Goal: Task Accomplishment & Management: Use online tool/utility

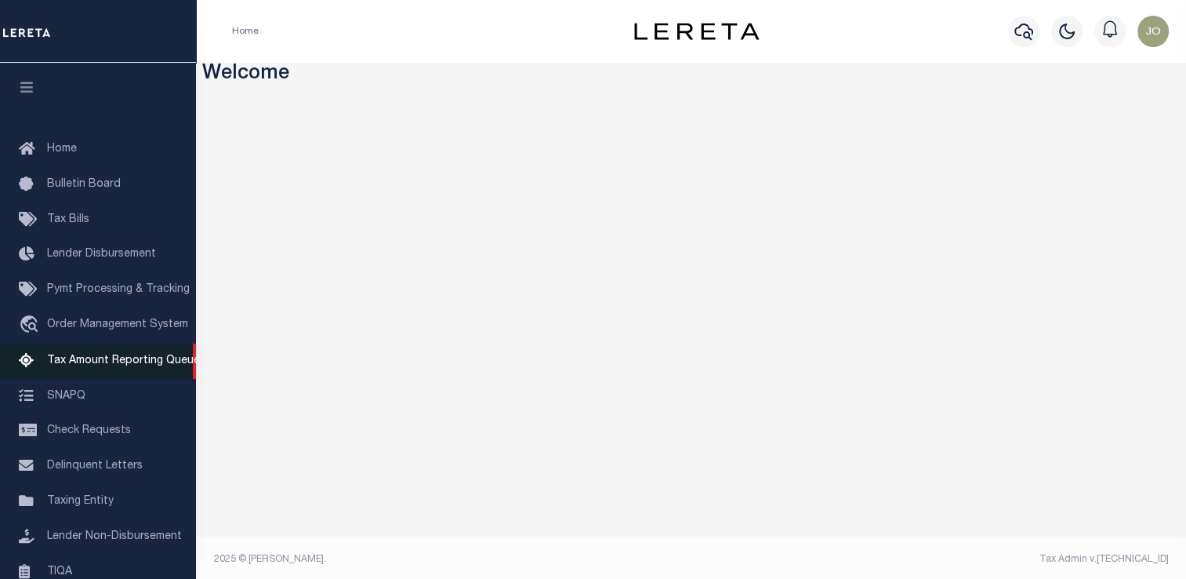
click at [115, 365] on span "Tax Amount Reporting Queue" at bounding box center [123, 360] width 153 height 11
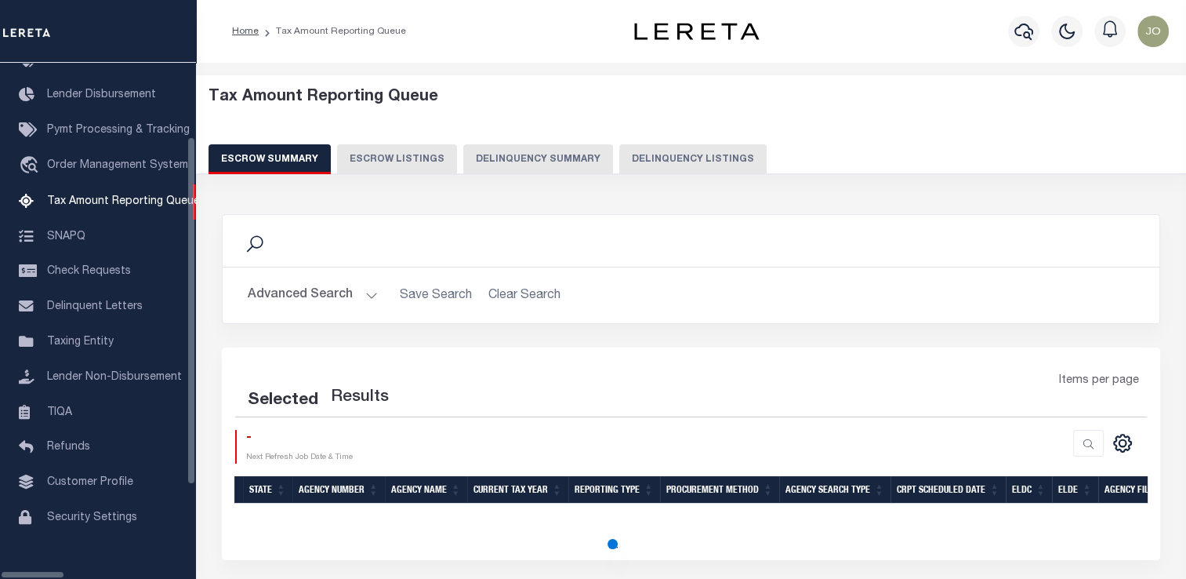
select select "100"
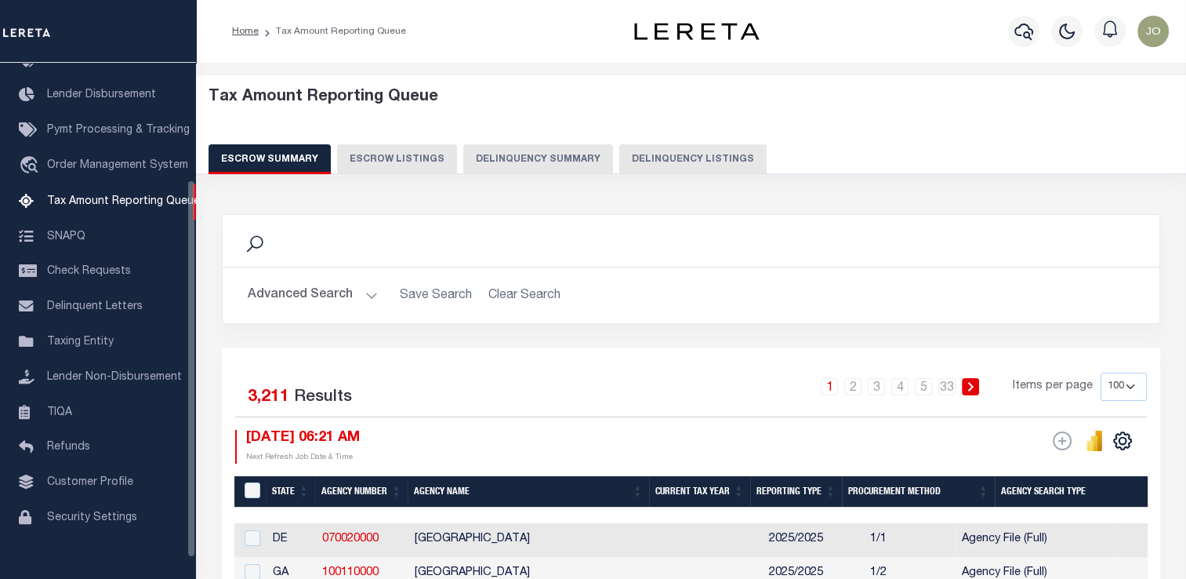
scroll to position [160, 0]
click at [544, 168] on button "Delinquency Summary" at bounding box center [538, 159] width 150 height 30
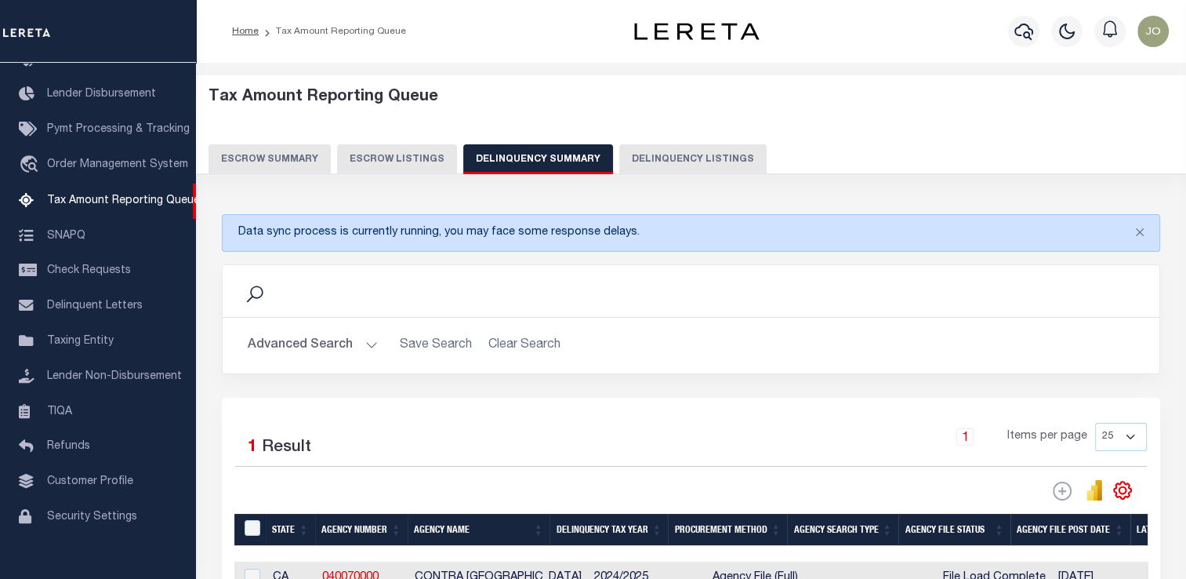
click at [363, 347] on button "Advanced Search" at bounding box center [313, 345] width 130 height 31
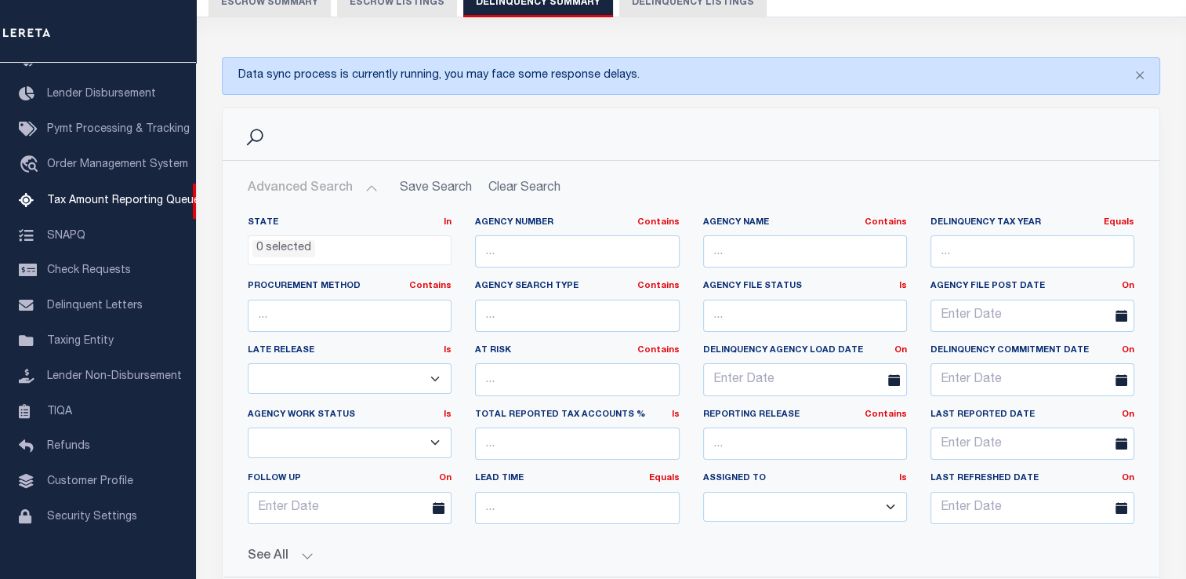
scroll to position [235, 0]
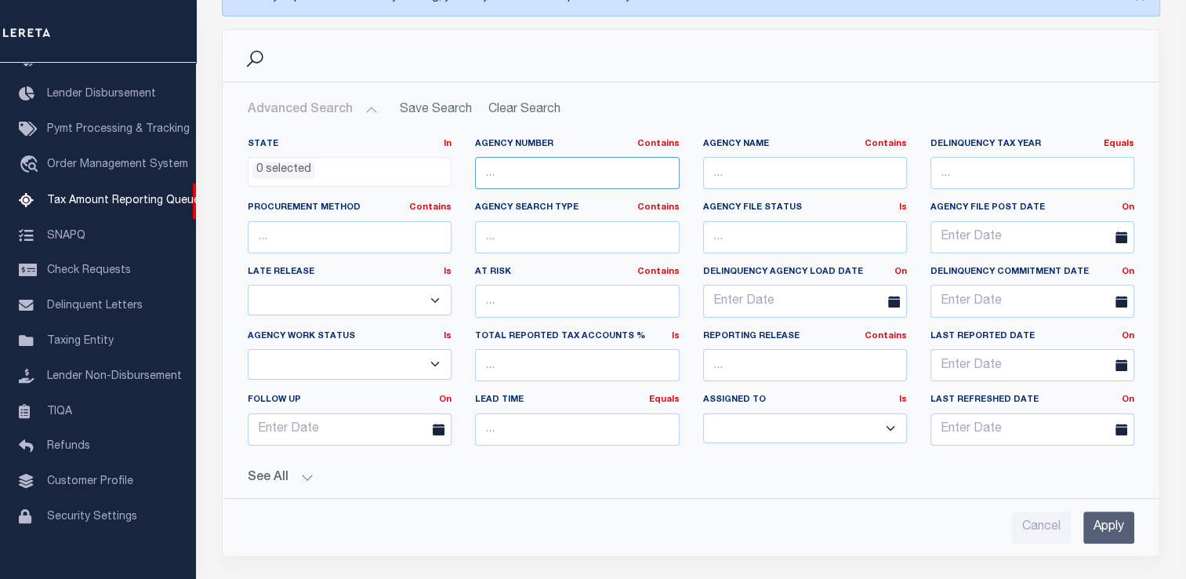
click at [498, 177] on input "text" at bounding box center [577, 173] width 204 height 32
paste input "050300000"
type input "050300000"
click at [300, 470] on button "See All" at bounding box center [691, 477] width 887 height 15
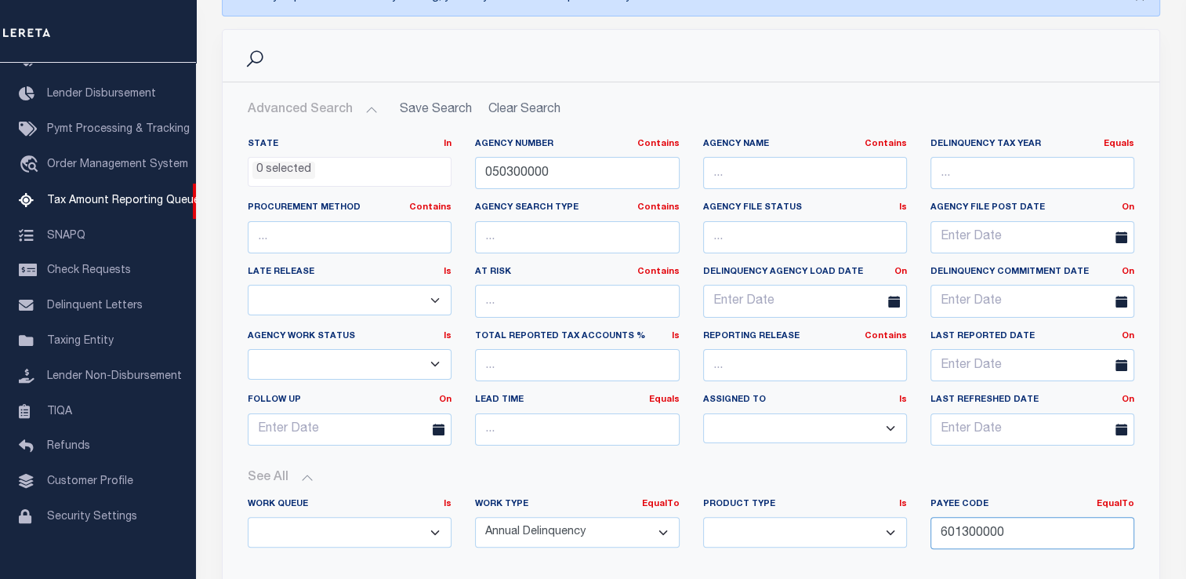
click at [984, 544] on input "601300000" at bounding box center [1033, 533] width 204 height 32
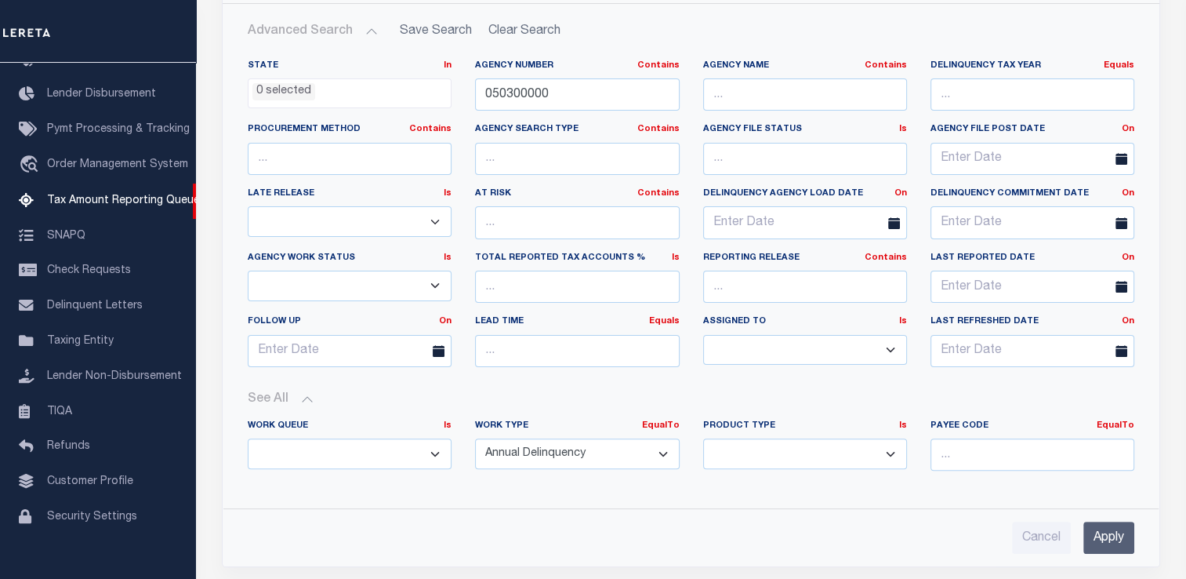
click at [1122, 532] on input "Apply" at bounding box center [1109, 537] width 51 height 32
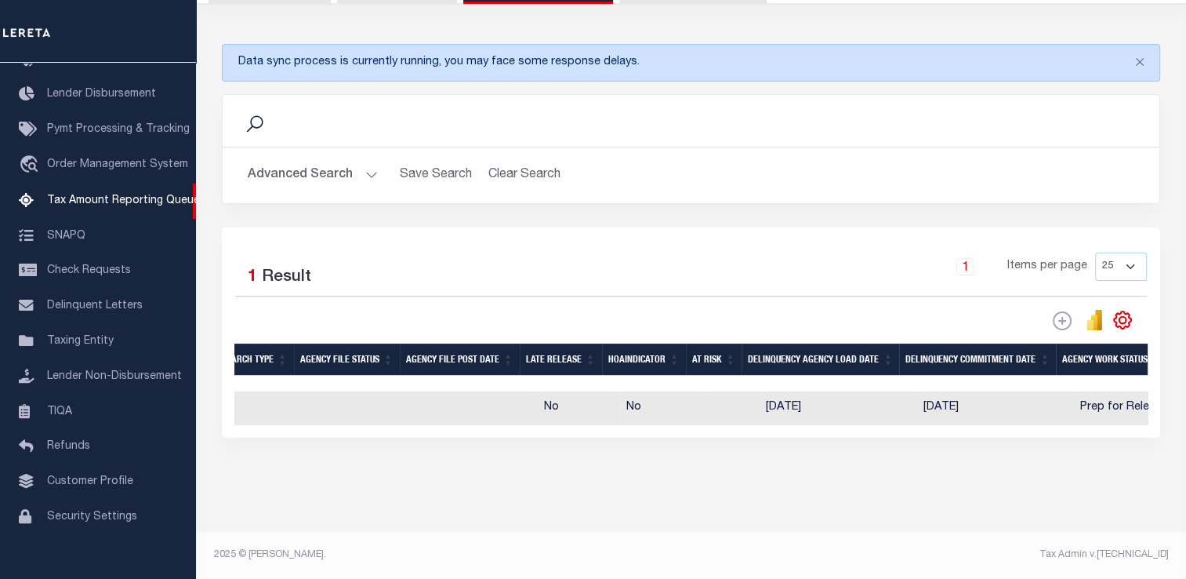
scroll to position [0, 0]
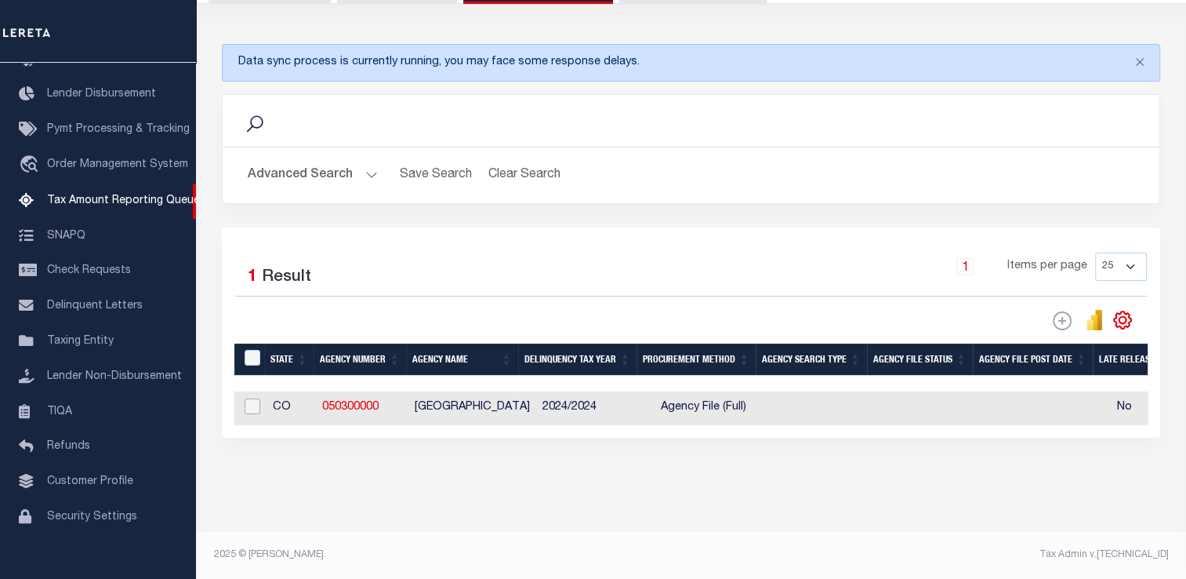
click at [254, 398] on input "checkbox" at bounding box center [253, 406] width 16 height 16
checkbox input "true"
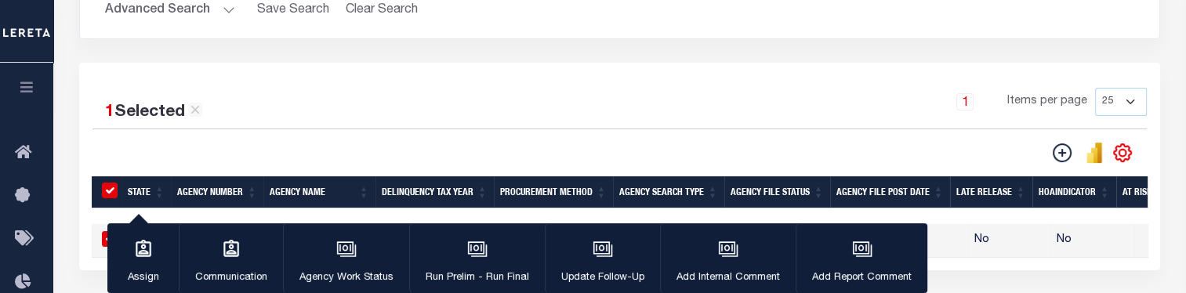
scroll to position [413, 0]
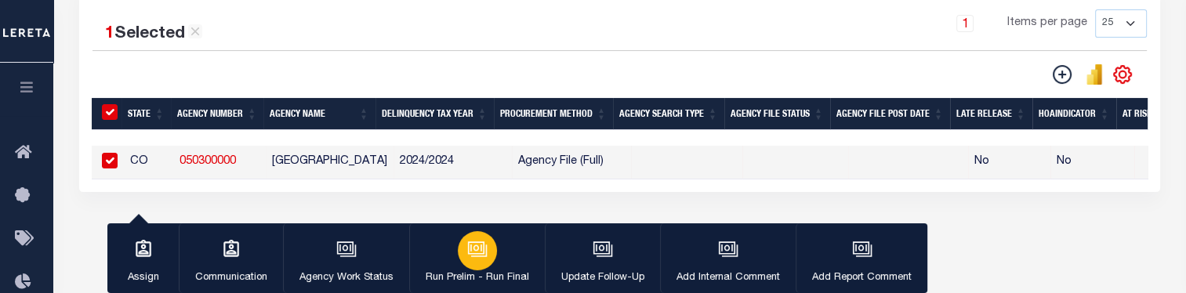
click at [463, 251] on div "button" at bounding box center [477, 250] width 39 height 39
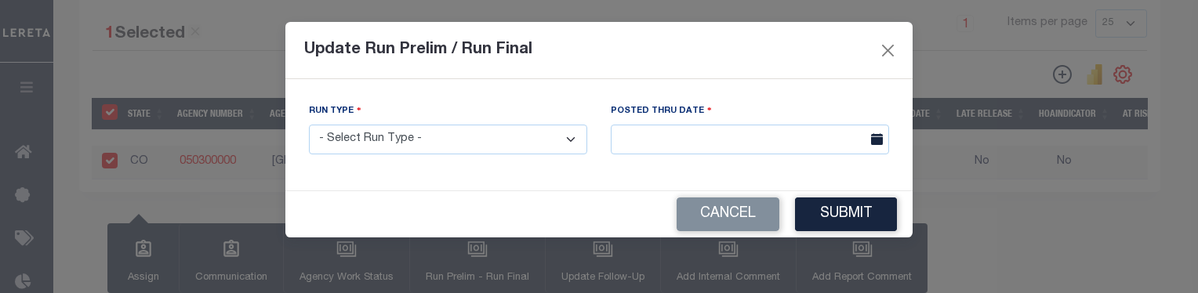
click at [533, 145] on select "- Select Run Type - Prelim Run Final Run" at bounding box center [448, 140] width 278 height 31
click at [696, 143] on input "text" at bounding box center [750, 140] width 278 height 31
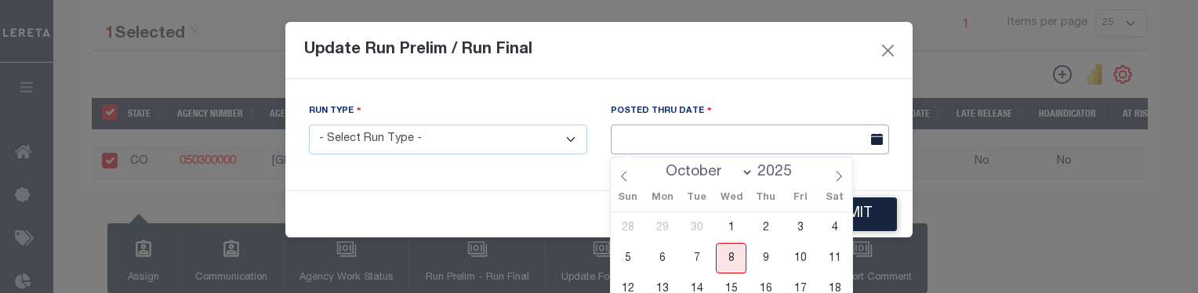
click at [696, 143] on input "text" at bounding box center [750, 140] width 278 height 31
click at [893, 48] on button "Close" at bounding box center [888, 50] width 20 height 20
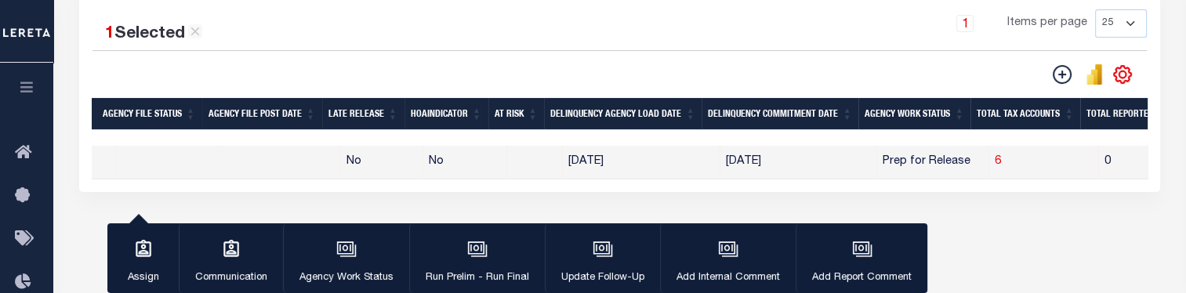
scroll to position [0, 814]
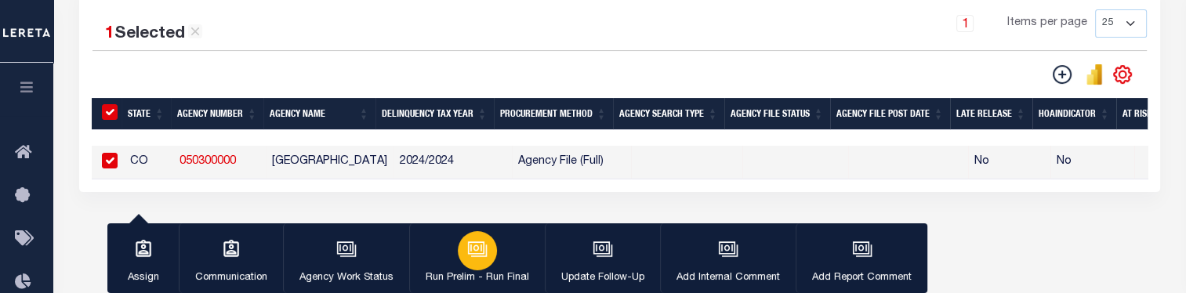
click at [481, 254] on icon "button" at bounding box center [476, 247] width 16 height 13
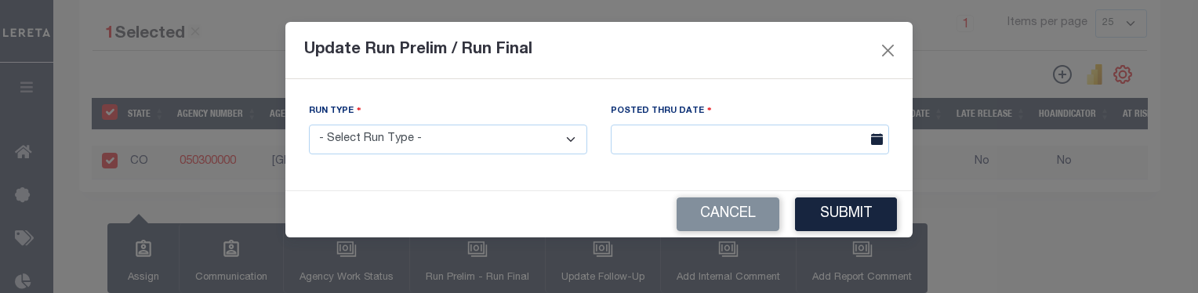
click at [467, 146] on select "- Select Run Type - Prelim Run Final Run" at bounding box center [448, 140] width 278 height 31
select select "P"
click at [309, 125] on select "- Select Run Type - Prelim Run Final Run" at bounding box center [448, 140] width 278 height 31
click at [627, 151] on body "Home Tax Amount Reporting Queue Profile" at bounding box center [599, 2] width 1198 height 831
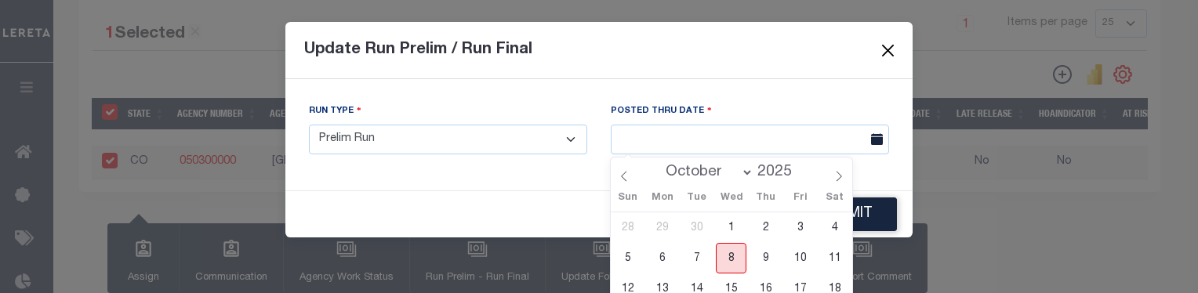
click at [735, 252] on span "8" at bounding box center [731, 258] width 31 height 31
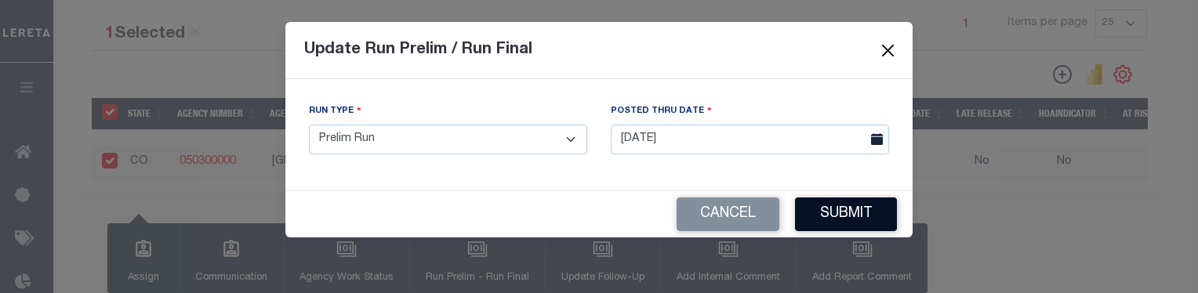
click at [0, 0] on span "4" at bounding box center [0, 0] width 0 height 0
type input "[DATE]"
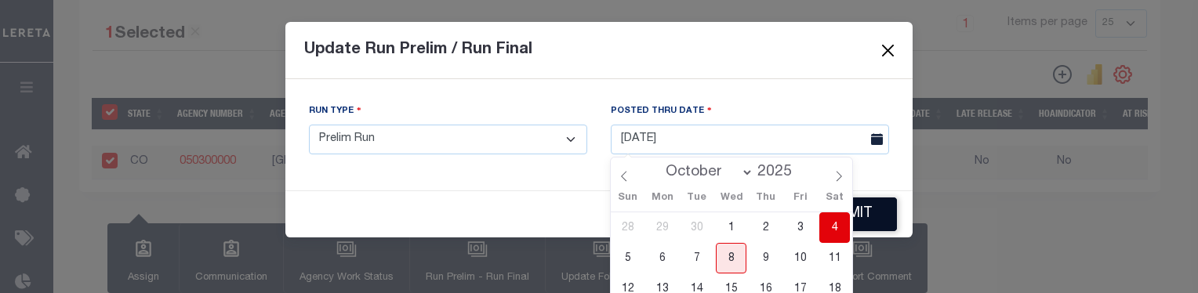
click at [837, 223] on span "4" at bounding box center [834, 227] width 31 height 31
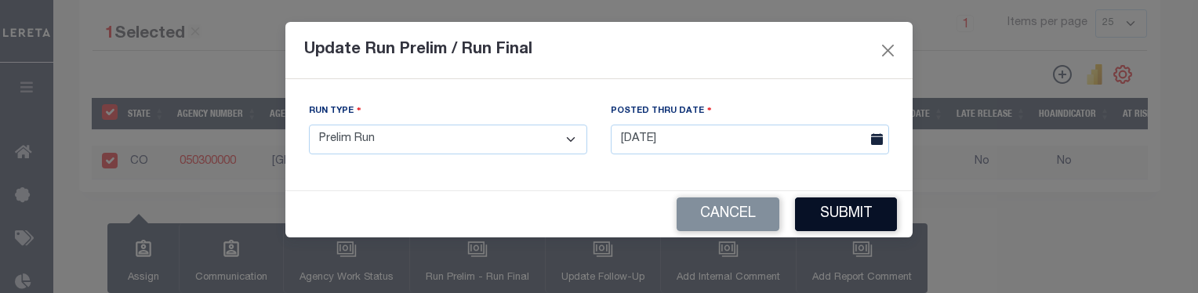
click at [837, 223] on button "Submit" at bounding box center [846, 215] width 102 height 34
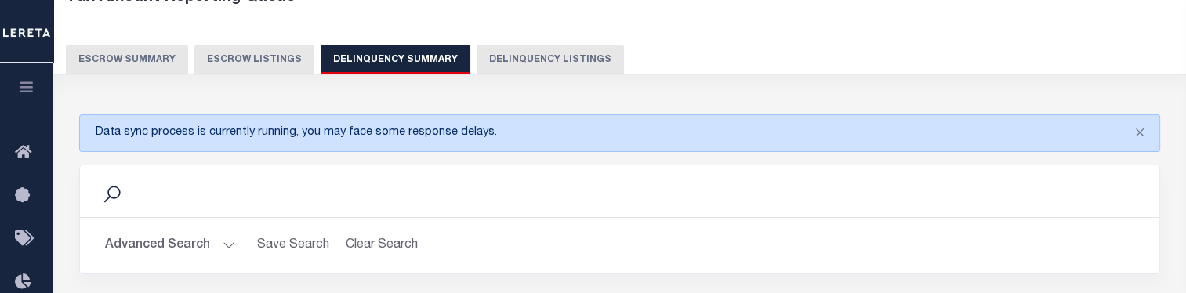
scroll to position [21, 0]
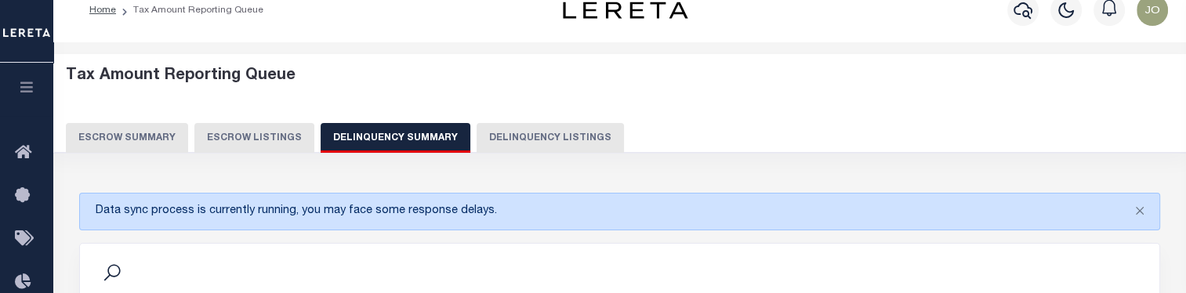
click at [495, 132] on button "Delinquency Listings" at bounding box center [550, 138] width 147 height 30
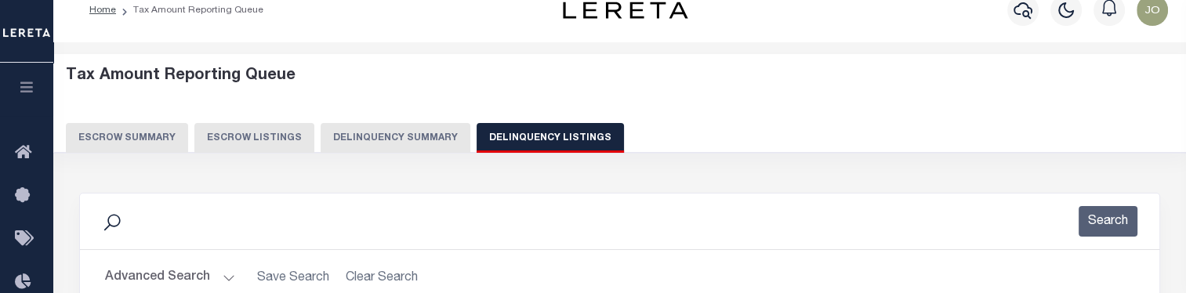
click at [403, 136] on button "Delinquency Summary" at bounding box center [396, 138] width 150 height 30
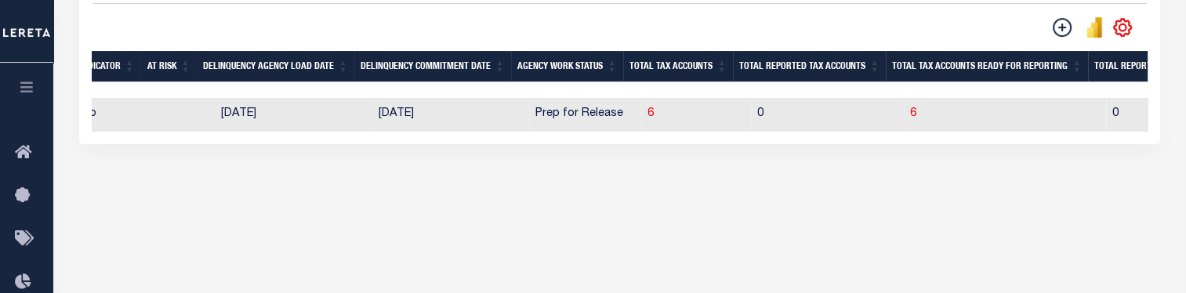
scroll to position [0, 1113]
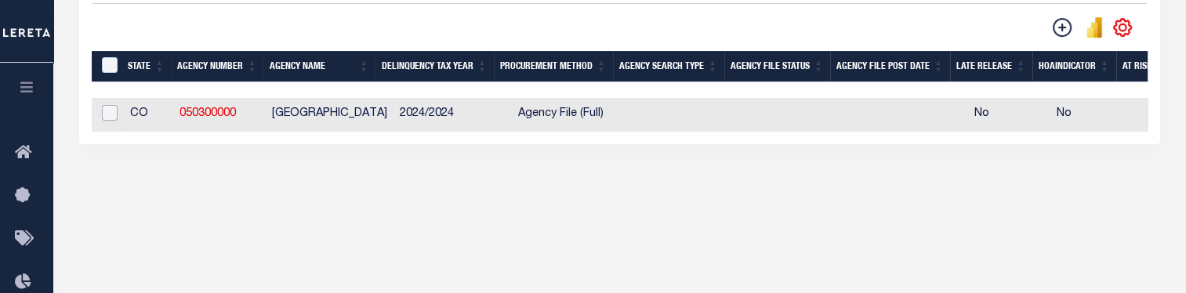
click at [108, 114] on input "checkbox" at bounding box center [110, 113] width 16 height 16
checkbox input "true"
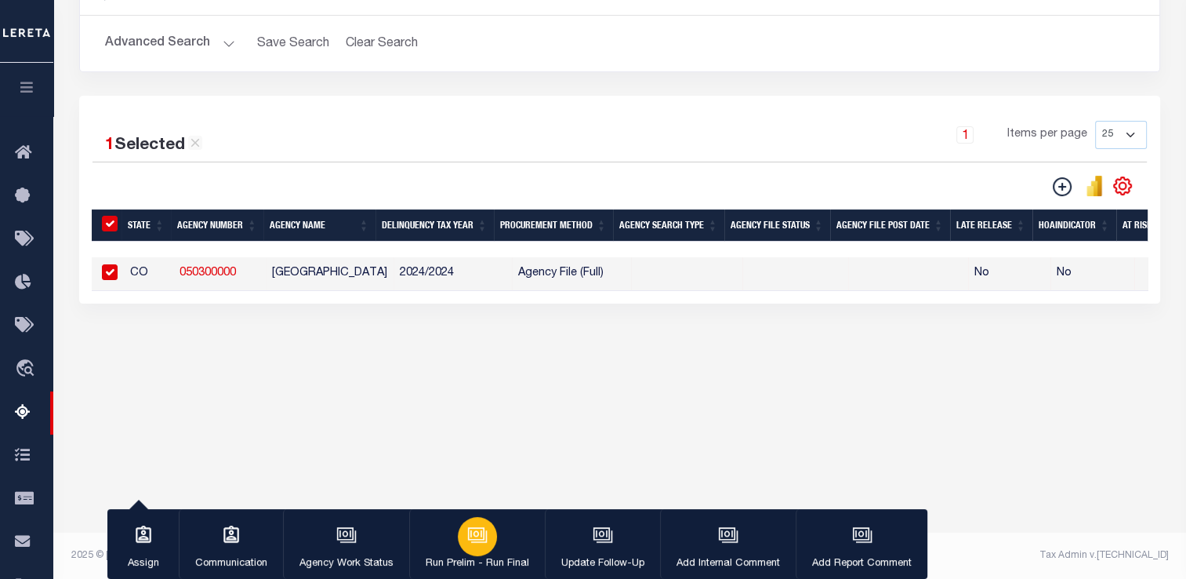
click at [490, 532] on div "button" at bounding box center [477, 536] width 39 height 39
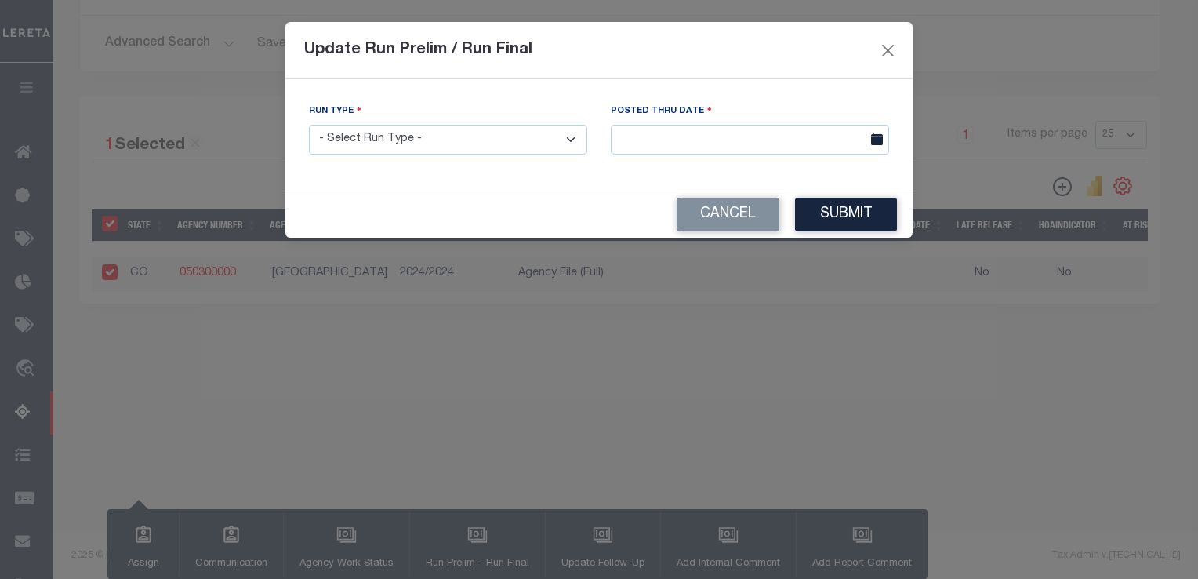
click at [439, 146] on select "- Select Run Type - Prelim Run Final Run" at bounding box center [448, 140] width 278 height 31
select select "P"
click at [309, 125] on select "- Select Run Type - Prelim Run Final Run" at bounding box center [448, 140] width 278 height 31
click at [659, 136] on input "text" at bounding box center [750, 140] width 278 height 31
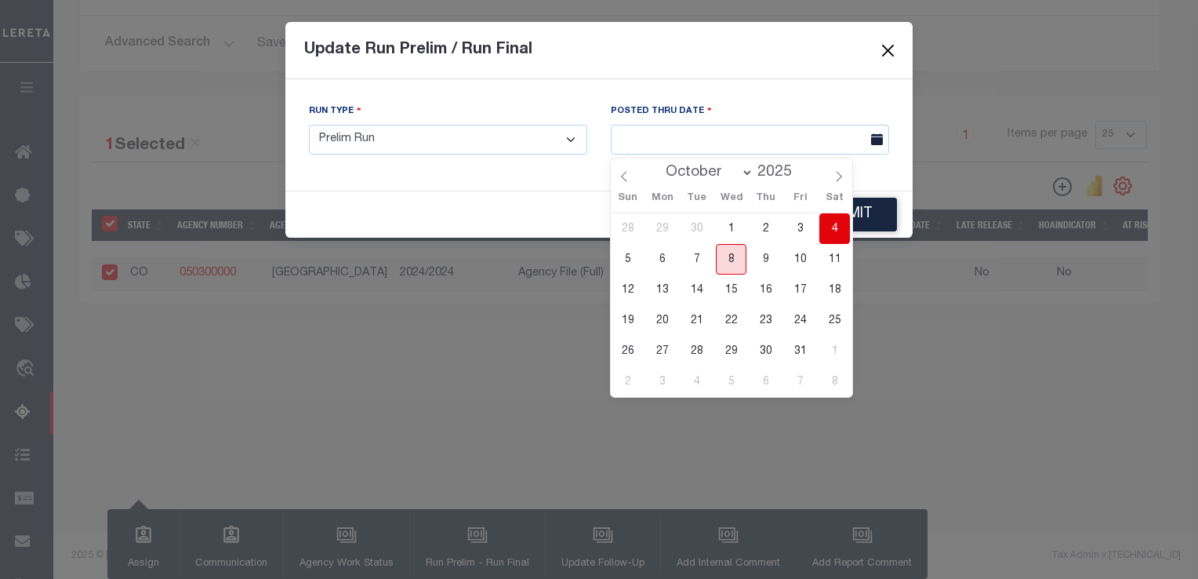
click at [735, 255] on span "8" at bounding box center [731, 259] width 31 height 31
type input "[DATE]"
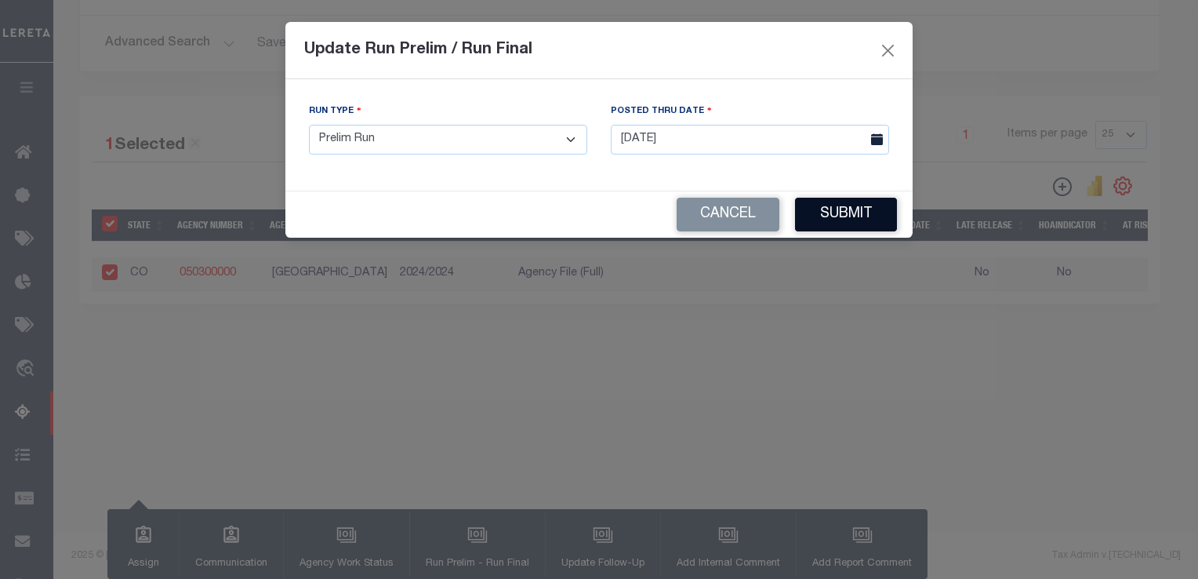
click at [824, 216] on button "Submit" at bounding box center [846, 215] width 102 height 34
